Goal: Information Seeking & Learning: Check status

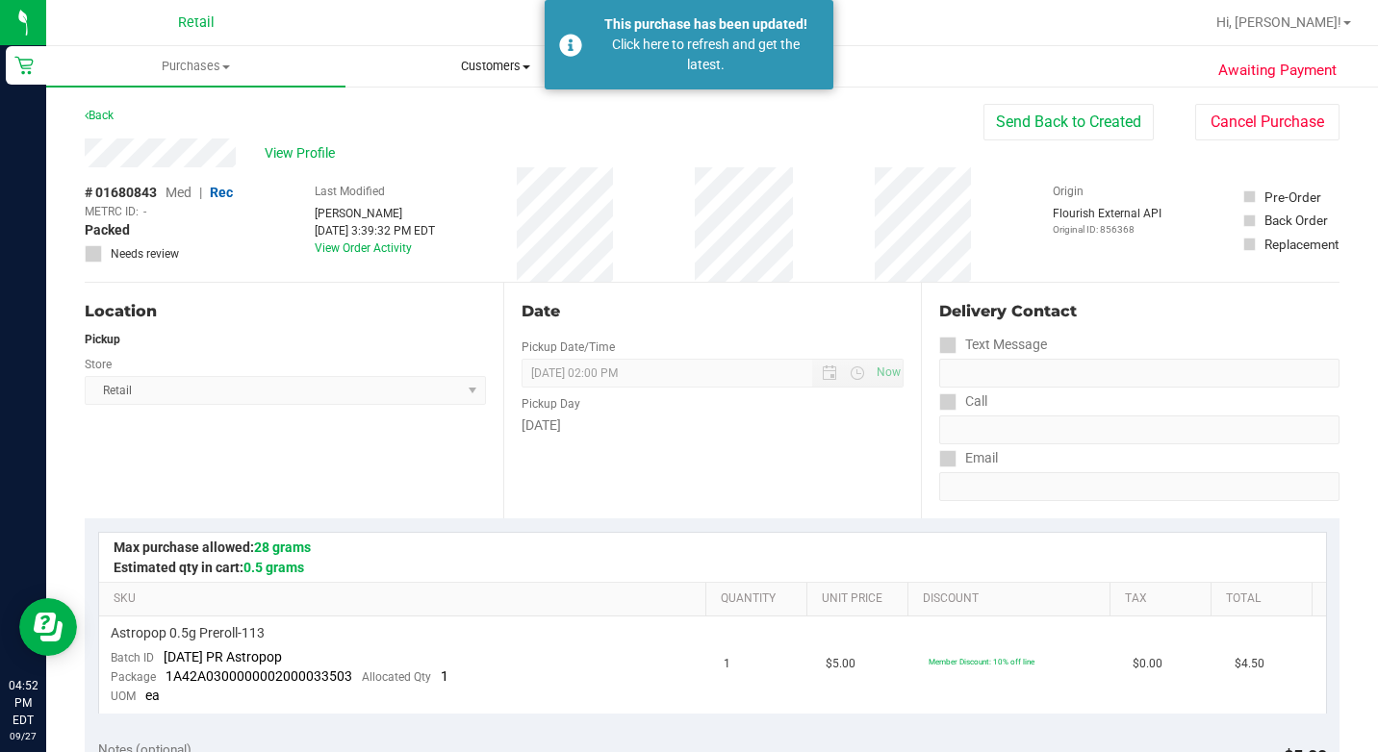
click at [489, 66] on span "Customers" at bounding box center [494, 66] width 297 height 17
click at [451, 111] on span "All customers" at bounding box center [414, 116] width 139 height 16
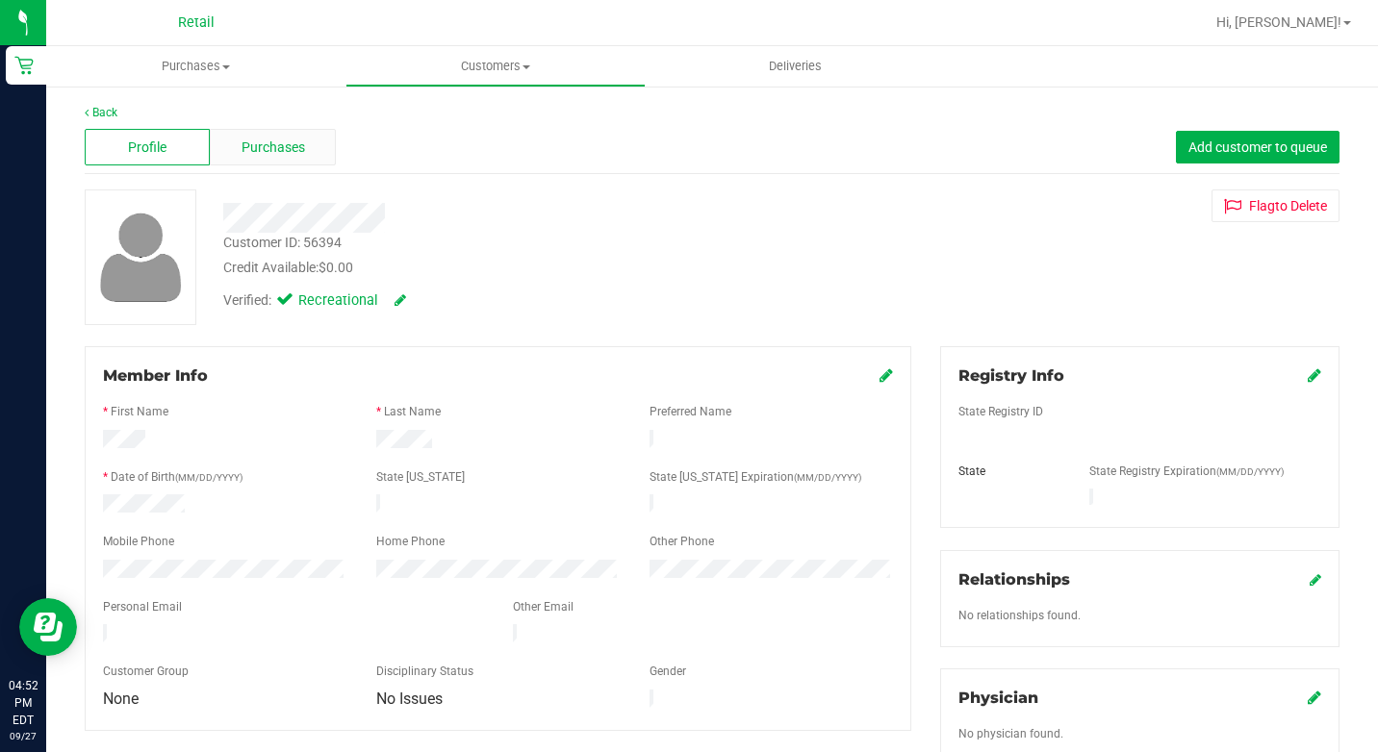
click at [261, 139] on span "Purchases" at bounding box center [272, 148] width 63 height 20
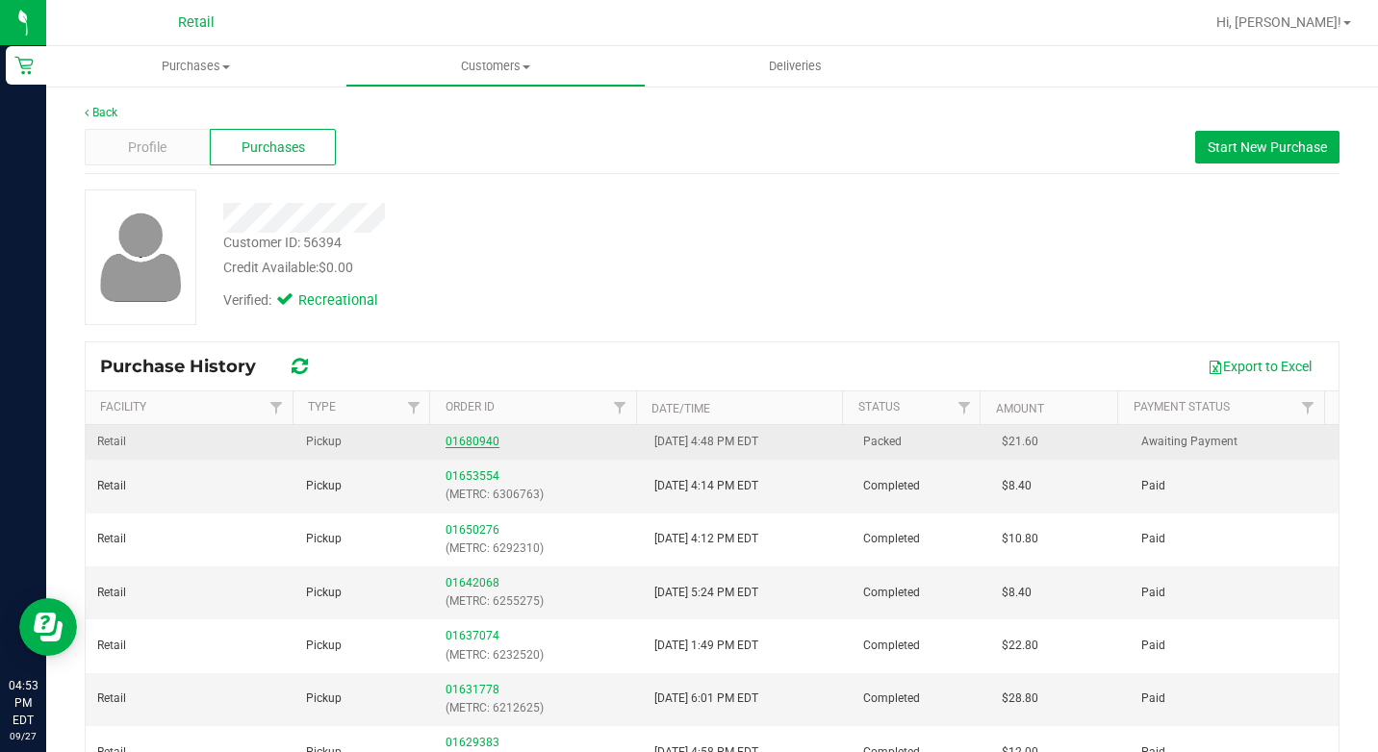
click at [454, 435] on link "01680940" at bounding box center [472, 441] width 54 height 13
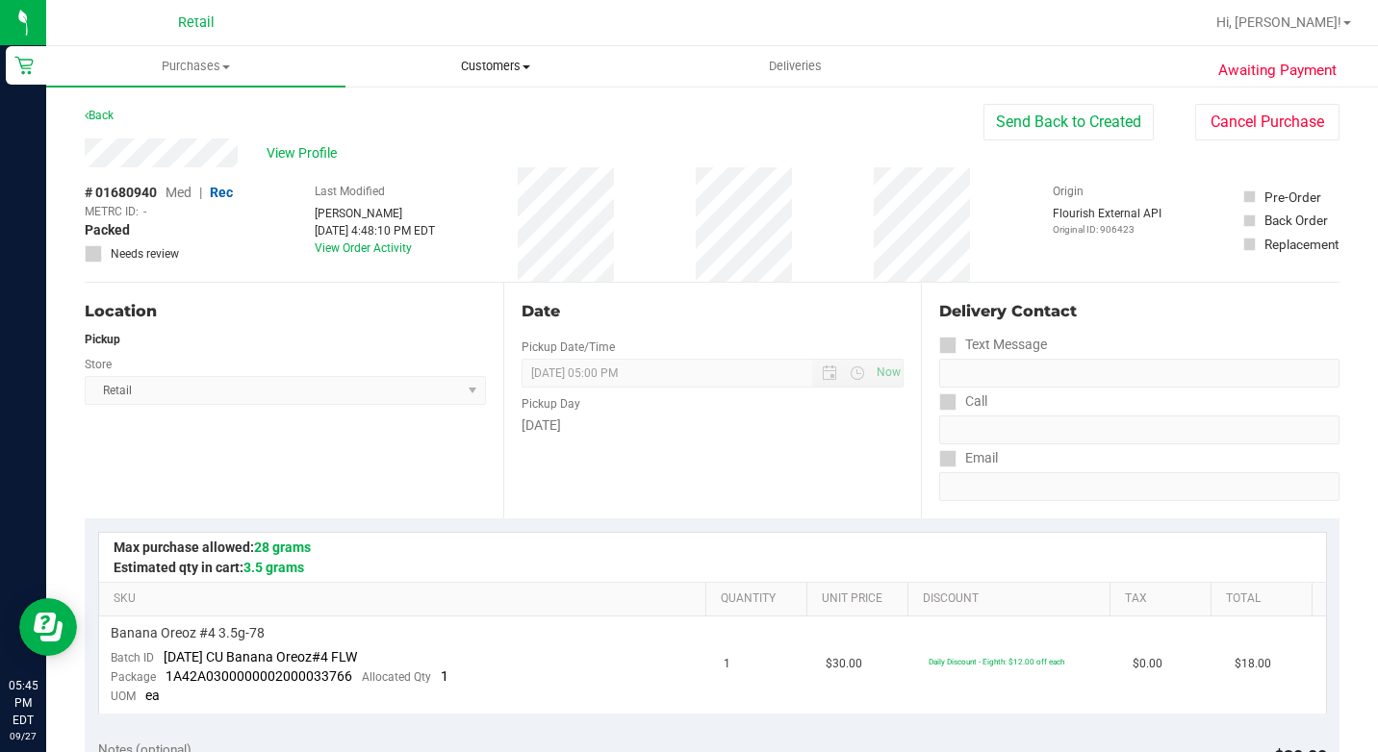
click at [498, 57] on uib-tab-heading "Customers All customers Add a new customer All physicians" at bounding box center [494, 66] width 297 height 38
click at [439, 118] on span "All customers" at bounding box center [414, 116] width 139 height 16
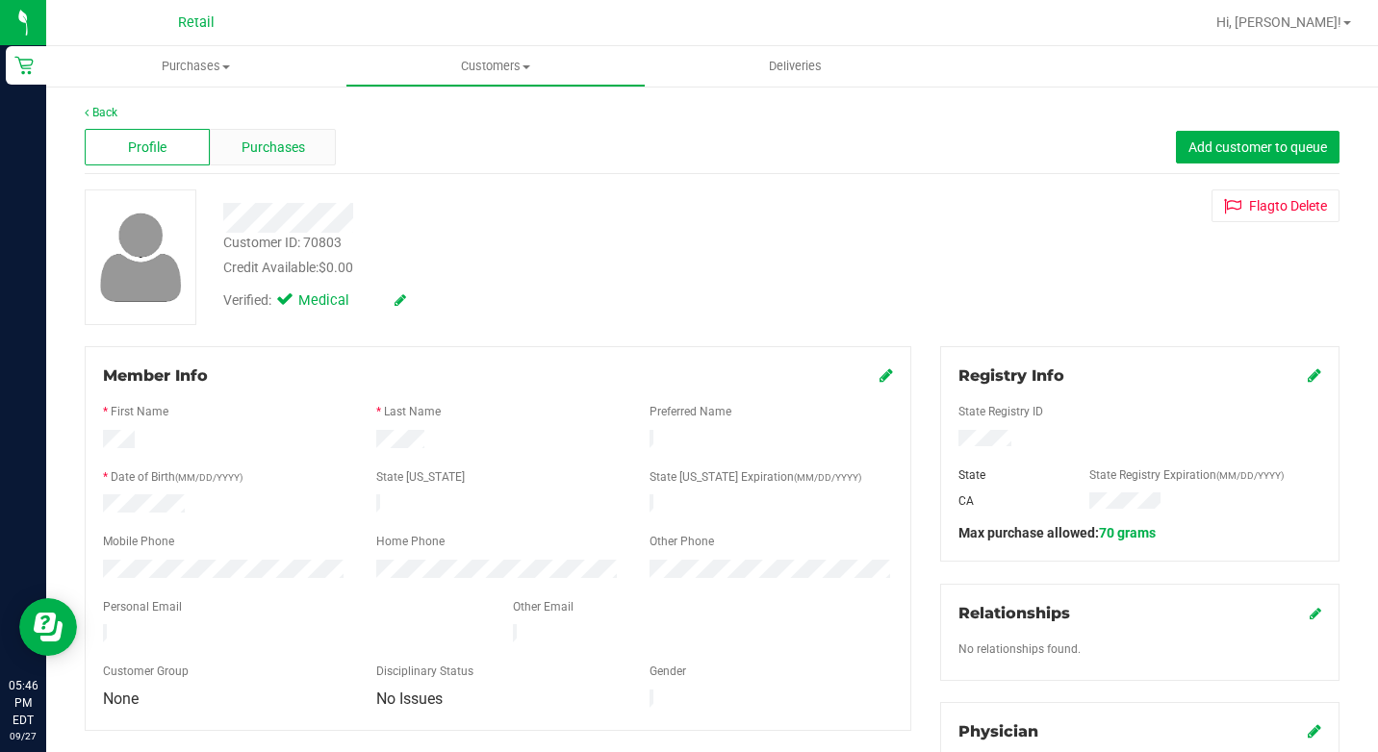
click at [263, 142] on span "Purchases" at bounding box center [272, 148] width 63 height 20
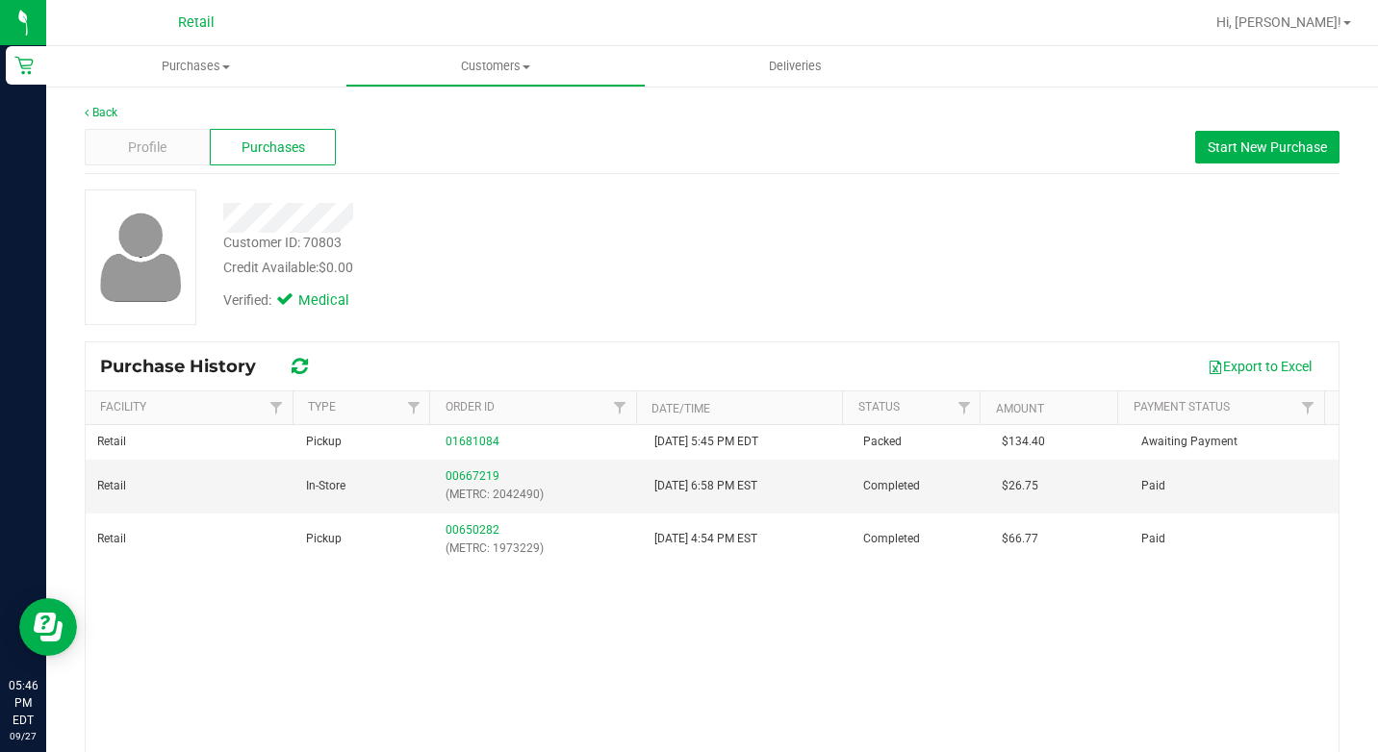
click at [500, 261] on div "Credit Available: $0.00" at bounding box center [529, 268] width 613 height 20
drag, startPoint x: 546, startPoint y: 69, endPoint x: 526, endPoint y: 79, distance: 22.4
click at [546, 69] on span "Customers" at bounding box center [494, 66] width 297 height 17
click at [432, 118] on span "All customers" at bounding box center [414, 116] width 139 height 16
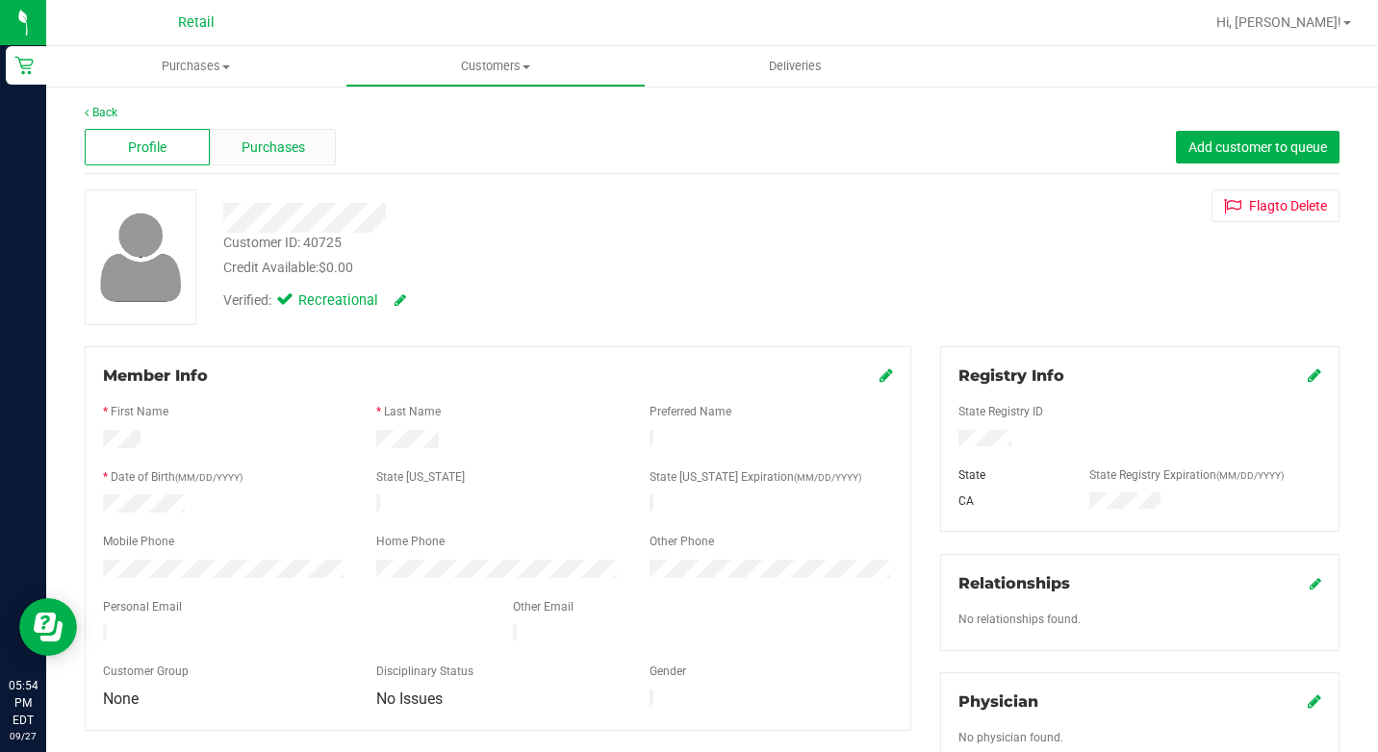
click at [256, 146] on span "Purchases" at bounding box center [272, 148] width 63 height 20
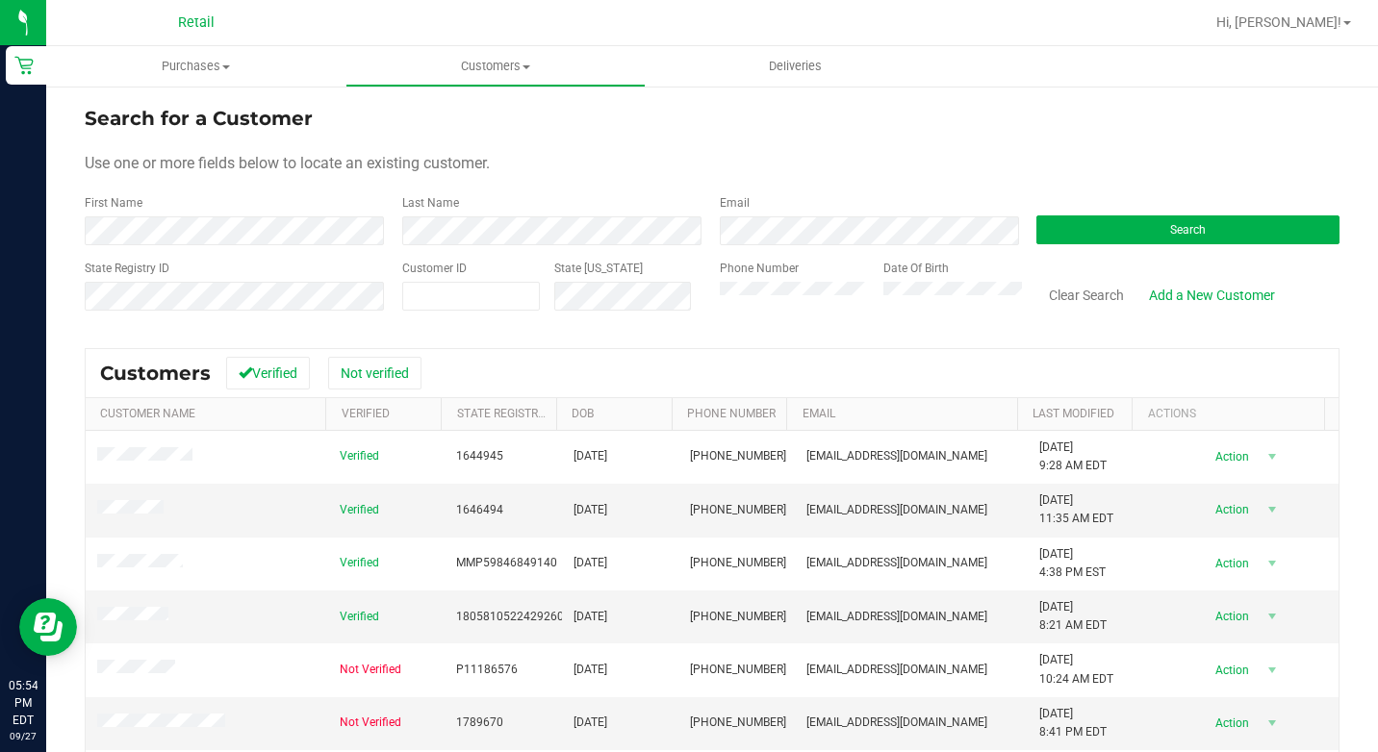
click at [138, 246] on form "Search for a Customer Use one or more fields below to locate an existing custom…" at bounding box center [712, 216] width 1254 height 224
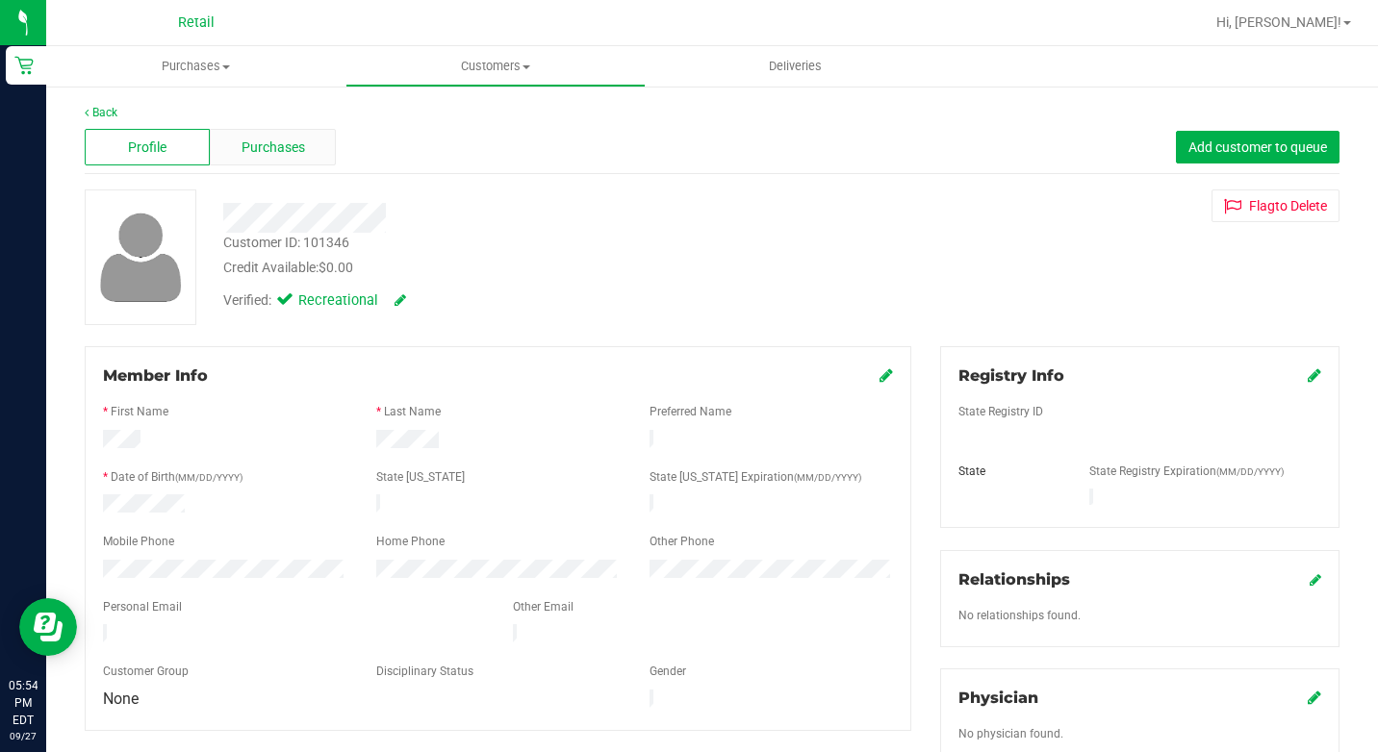
click at [270, 133] on div "Purchases" at bounding box center [272, 147] width 125 height 37
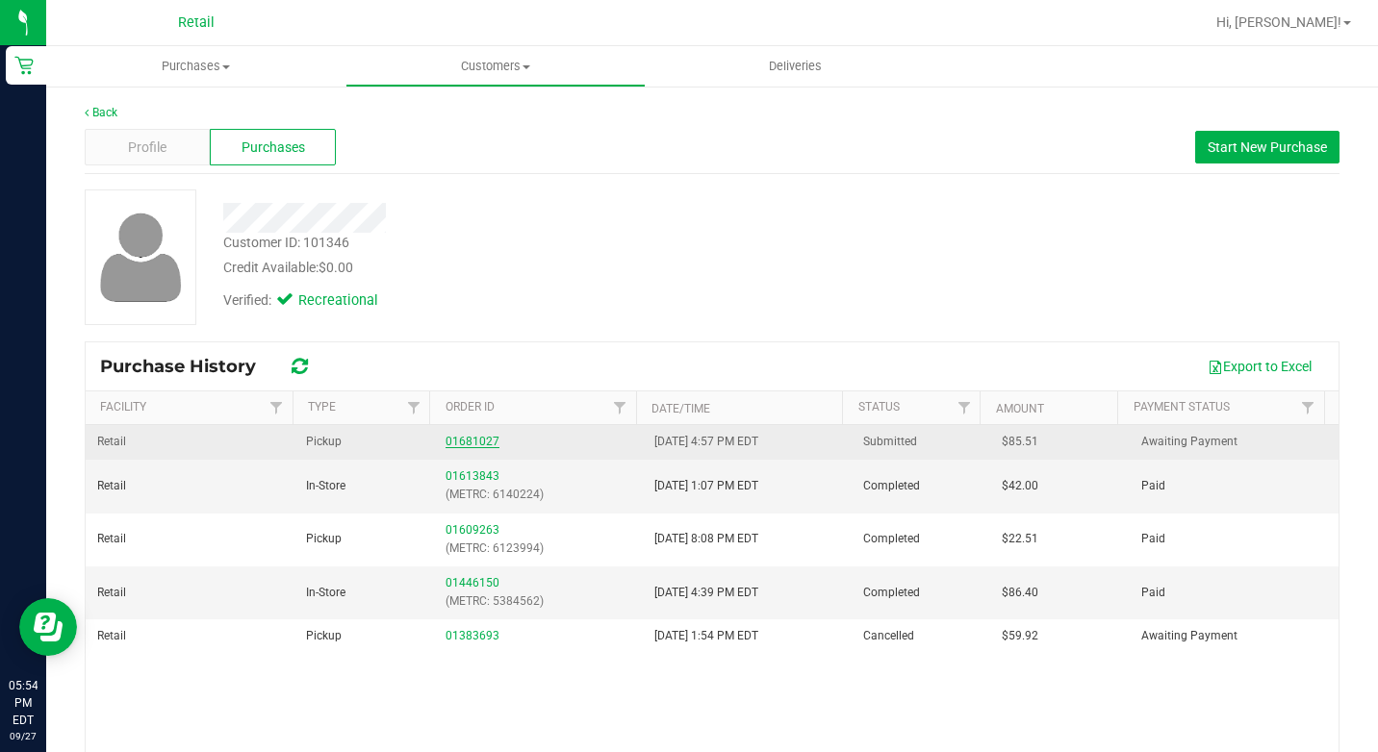
click at [445, 443] on link "01681027" at bounding box center [472, 441] width 54 height 13
